Goal: Book appointment/travel/reservation

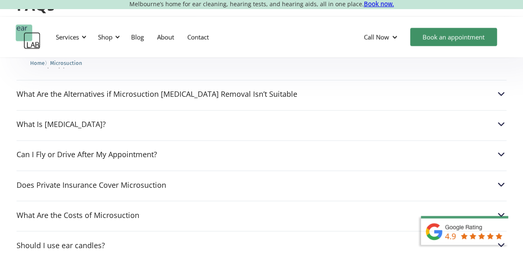
scroll to position [2194, 0]
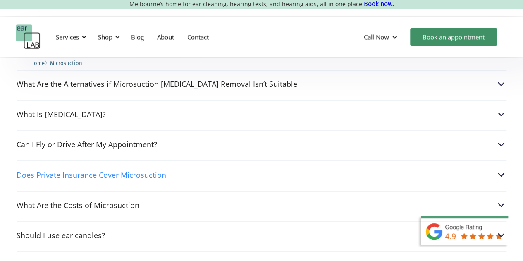
click at [500, 169] on img at bounding box center [501, 174] width 11 height 11
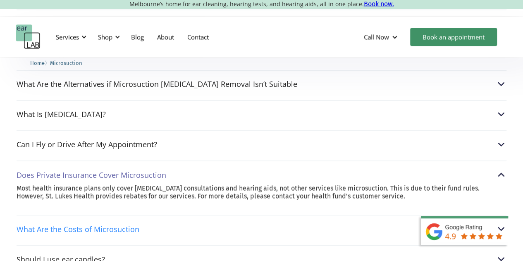
click at [245, 223] on div "What Are the Costs of Microsuction" at bounding box center [262, 228] width 490 height 11
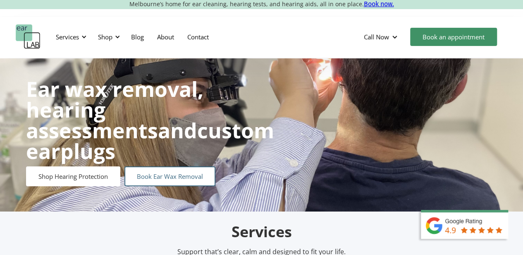
click at [175, 166] on link "Book Ear Wax Removal" at bounding box center [170, 176] width 91 height 20
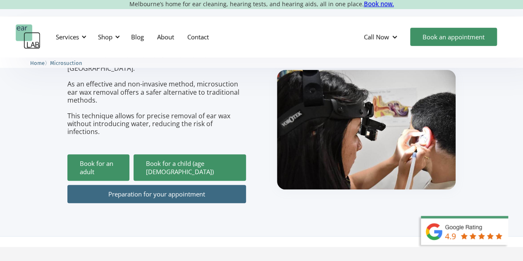
scroll to position [132, 0]
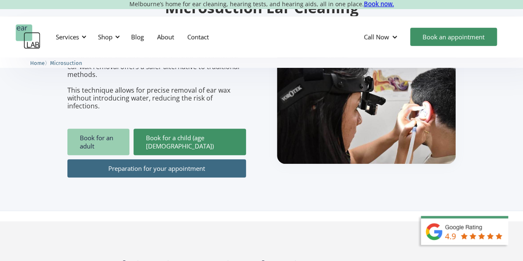
click at [109, 129] on link "Book for an adult" at bounding box center [98, 142] width 62 height 26
